Goal: Information Seeking & Learning: Learn about a topic

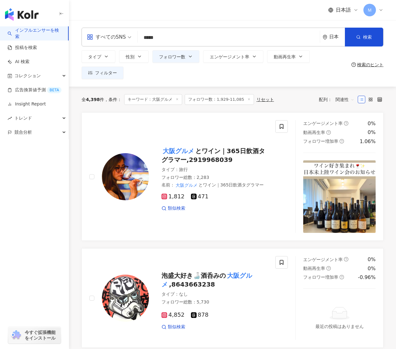
click at [373, 11] on span "Ｍ" at bounding box center [369, 10] width 13 height 13
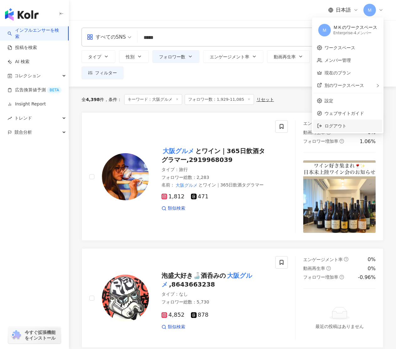
click at [339, 121] on li "ログアウト" at bounding box center [347, 125] width 69 height 13
